Goal: Navigation & Orientation: Find specific page/section

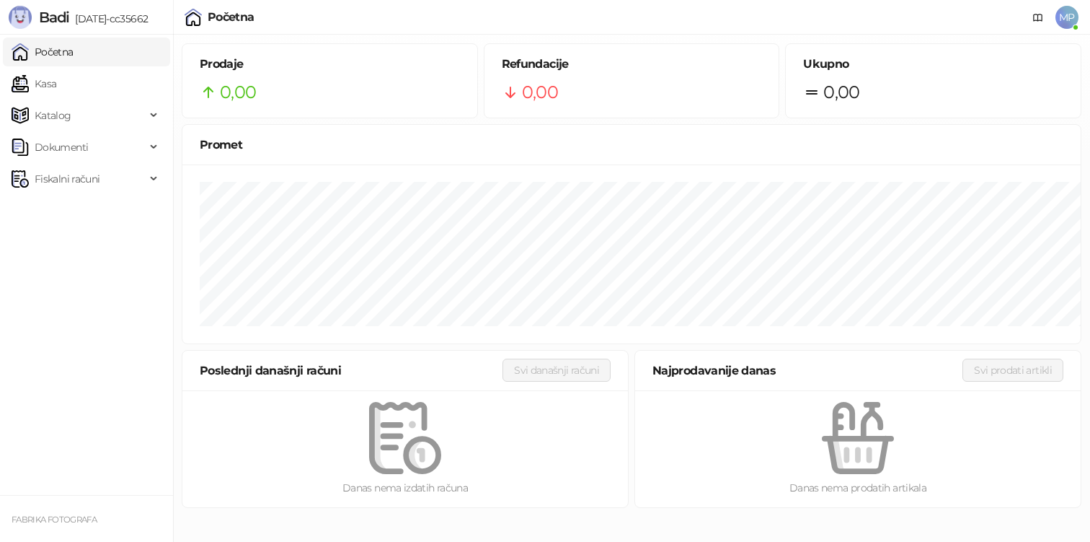
click at [202, 26] on img at bounding box center [193, 17] width 17 height 17
click at [1033, 35] on span at bounding box center [1039, 17] width 12 height 35
click at [105, 153] on span "Dokumenti" at bounding box center [79, 147] width 134 height 29
click at [94, 206] on link "Izlazni dokumenti" at bounding box center [69, 210] width 105 height 29
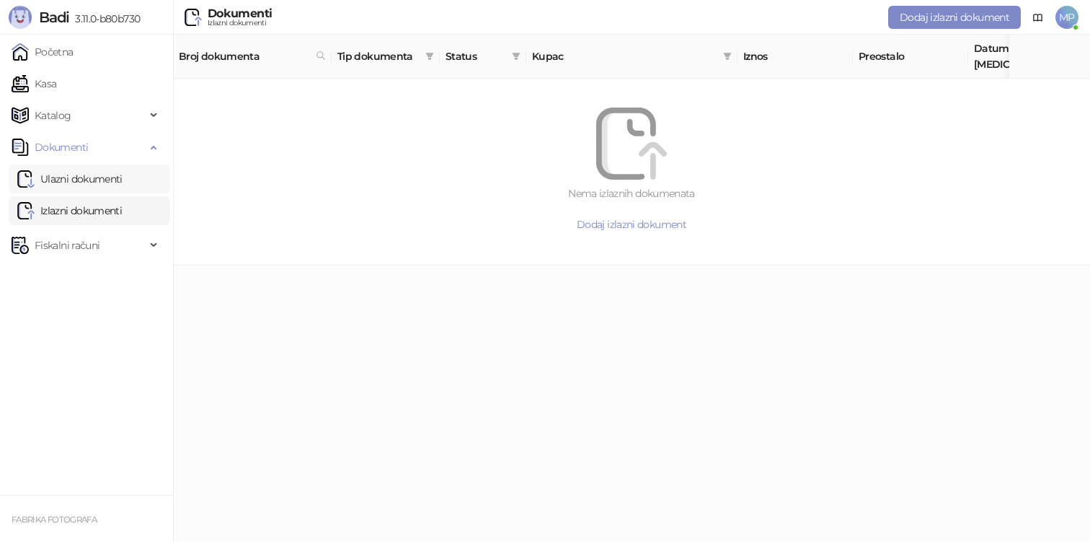
click at [120, 193] on link "Ulazni dokumenti" at bounding box center [69, 178] width 105 height 29
